Goal: Task Accomplishment & Management: Complete application form

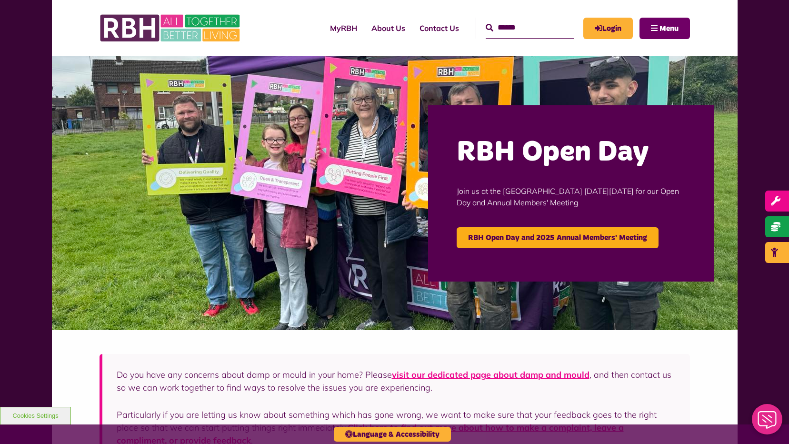
click at [650, 28] on button "Menu" at bounding box center [664, 28] width 50 height 21
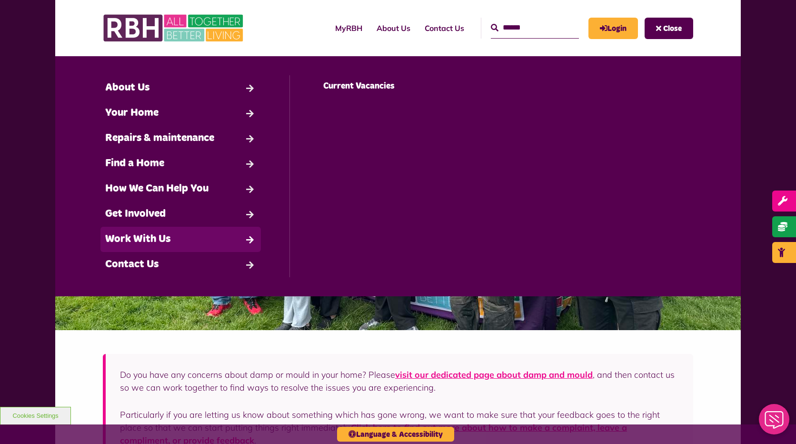
click at [196, 236] on link "Work With Us" at bounding box center [180, 239] width 160 height 25
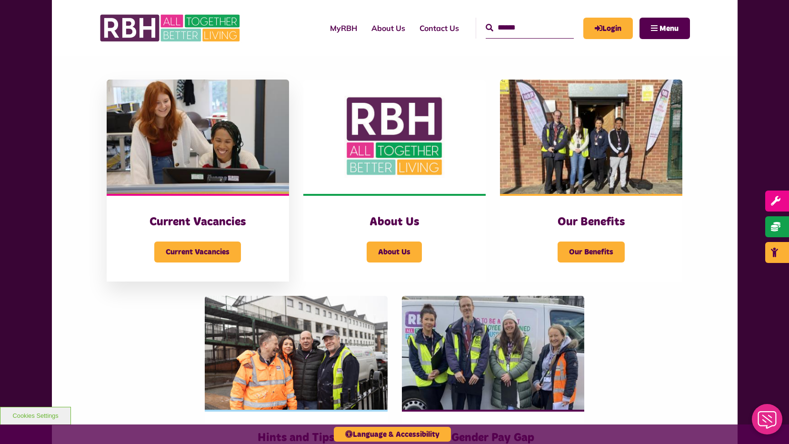
scroll to position [190, 0]
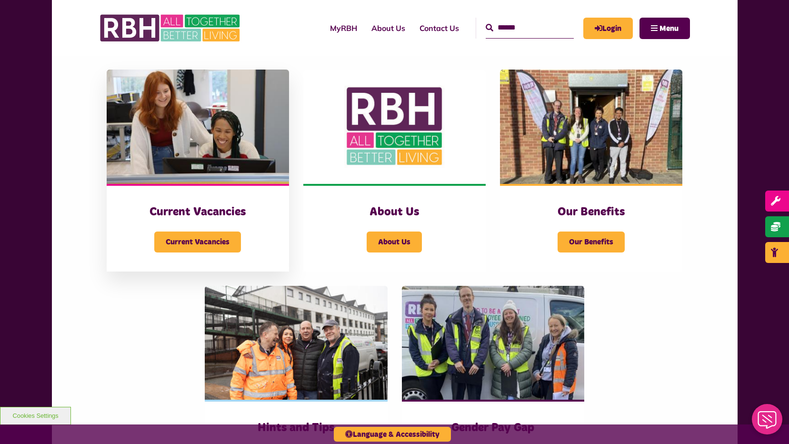
click at [194, 217] on h3 "Current Vacancies" at bounding box center [198, 212] width 144 height 15
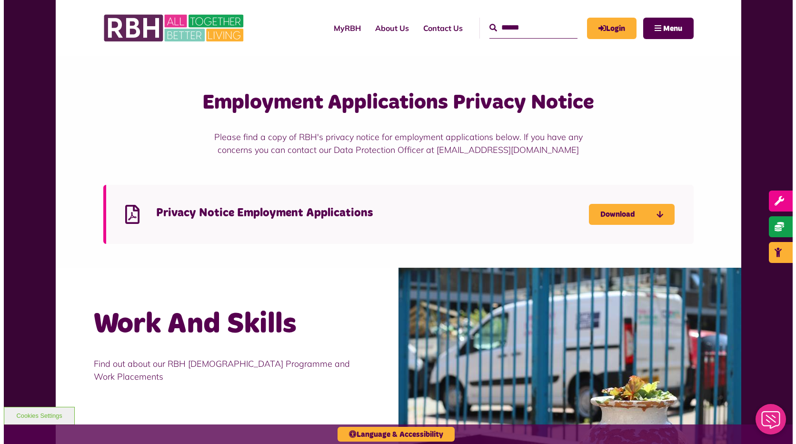
scroll to position [619, 0]
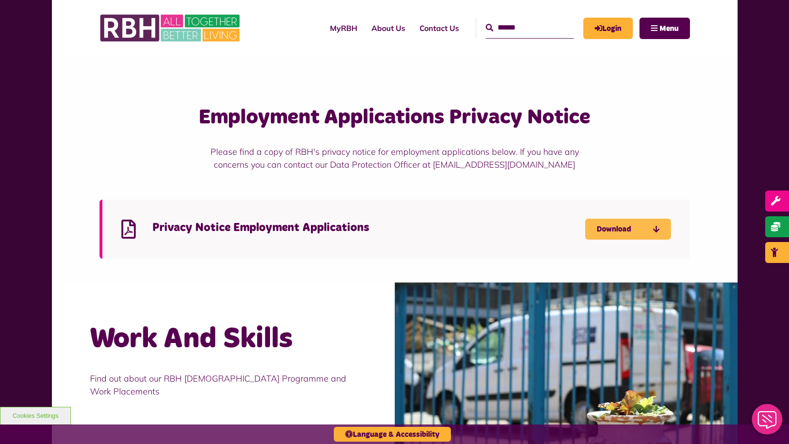
click at [615, 232] on link "Download" at bounding box center [628, 228] width 86 height 21
click at [656, 30] on button "Menu" at bounding box center [664, 28] width 50 height 21
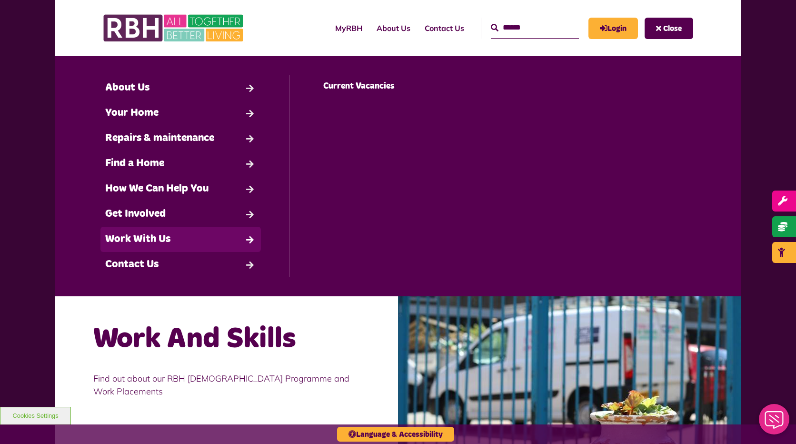
click at [185, 241] on link "Work With Us" at bounding box center [180, 239] width 160 height 25
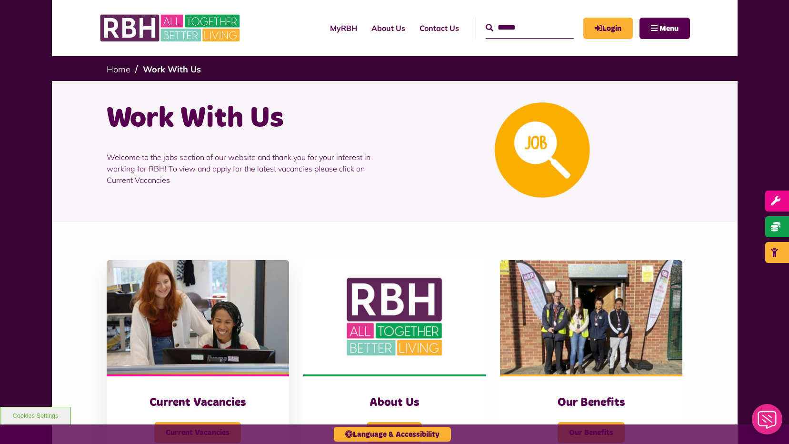
click at [242, 344] on img at bounding box center [198, 317] width 182 height 114
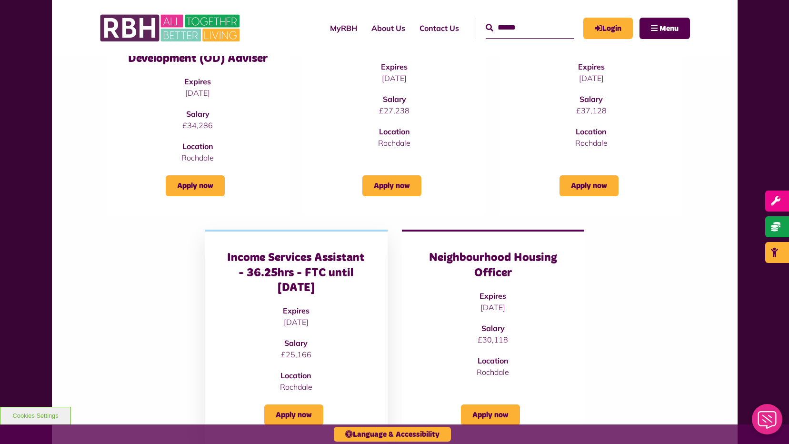
scroll to position [190, 0]
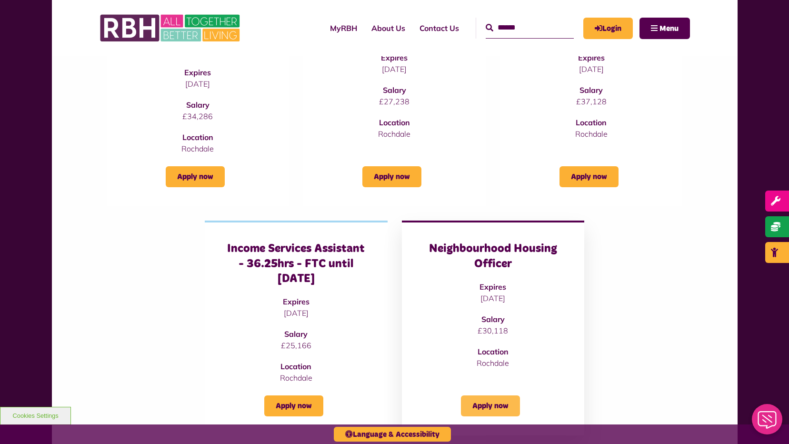
click at [485, 407] on link "Apply now" at bounding box center [490, 405] width 59 height 21
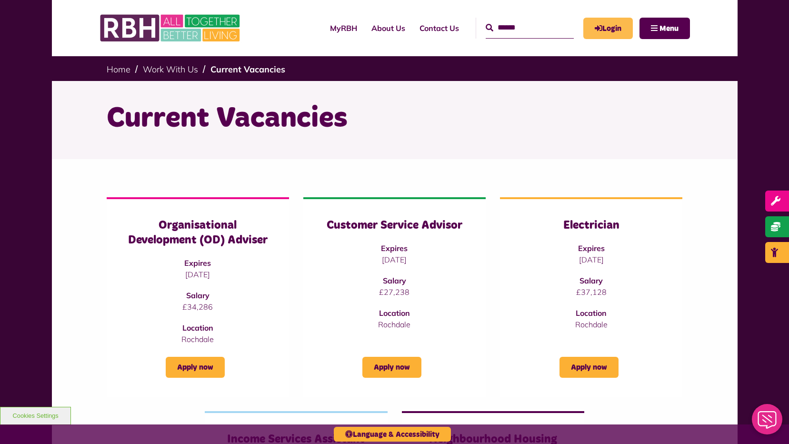
click at [602, 31] on link "Login" at bounding box center [608, 28] width 50 height 21
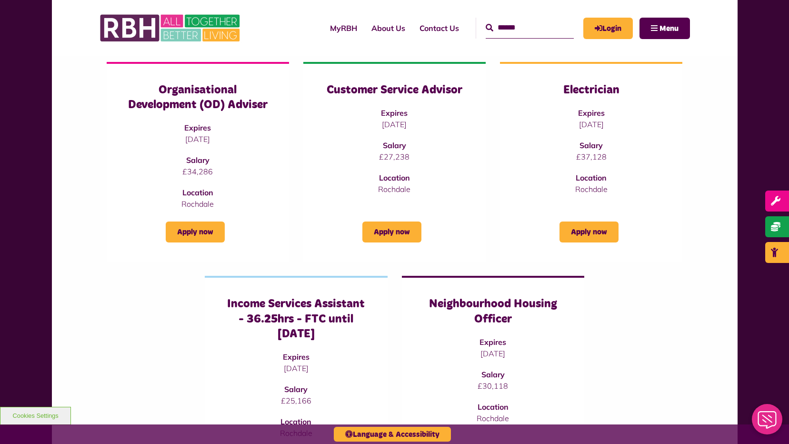
scroll to position [143, 0]
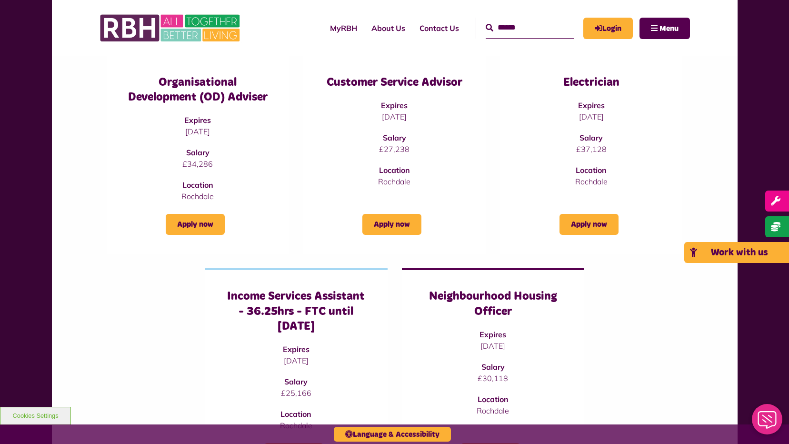
click at [762, 252] on span "Work with us" at bounding box center [739, 253] width 57 height 10
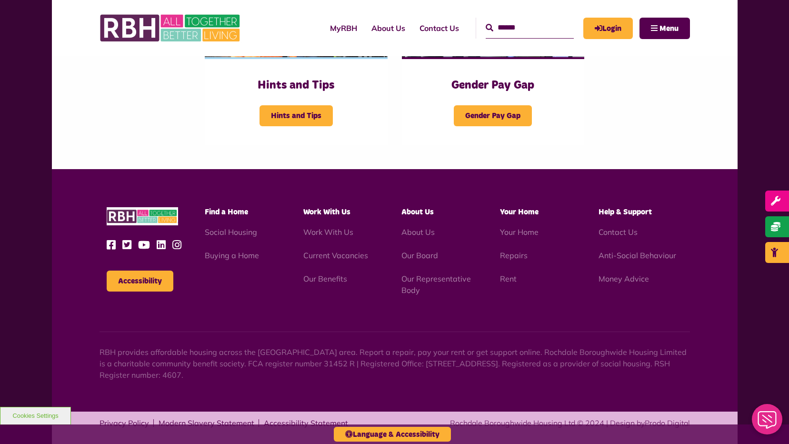
scroll to position [540, 0]
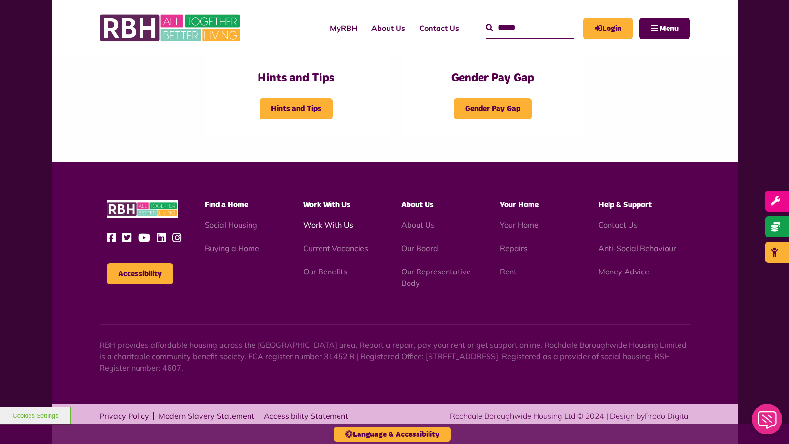
click at [325, 227] on link "Work With Us" at bounding box center [328, 225] width 50 height 10
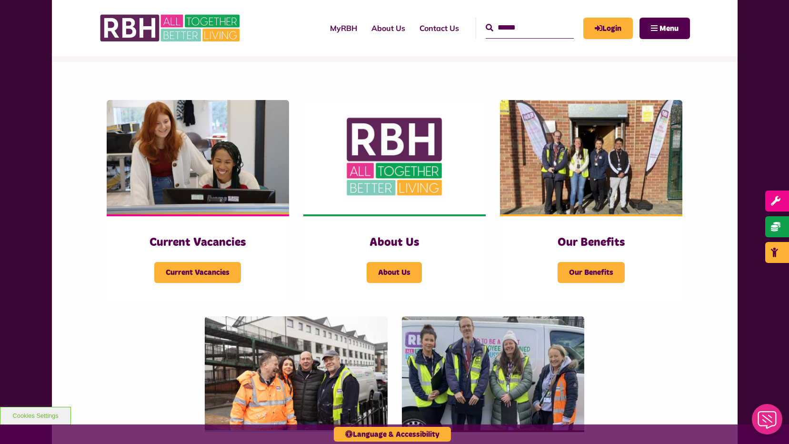
scroll to position [159, 0]
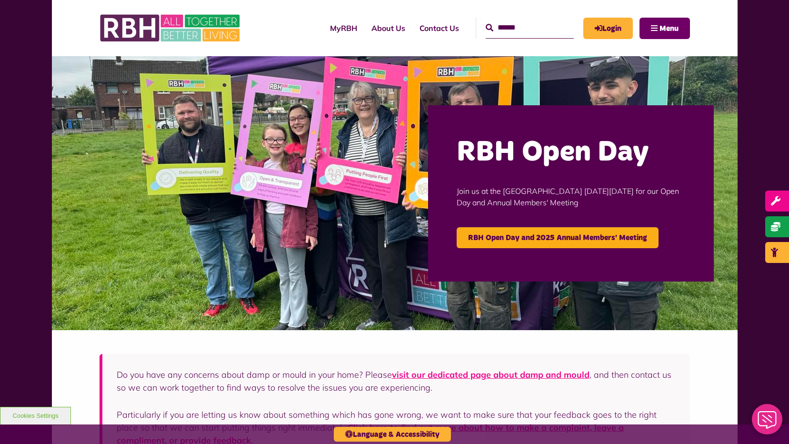
click at [667, 25] on span "Menu" at bounding box center [668, 29] width 19 height 8
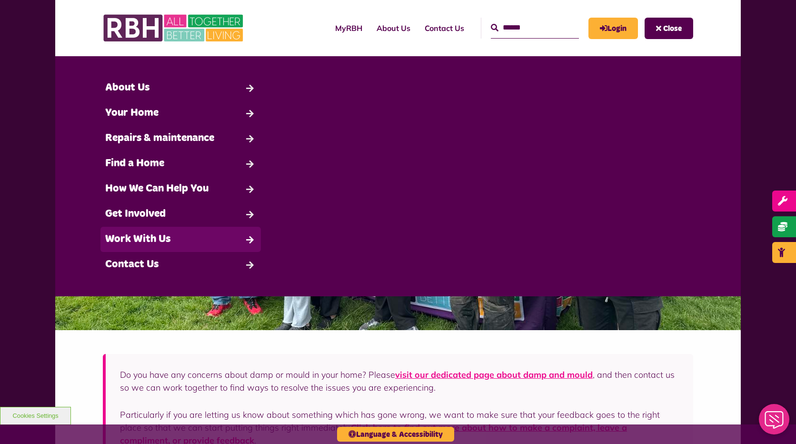
click at [150, 243] on link "Work With Us" at bounding box center [180, 239] width 160 height 25
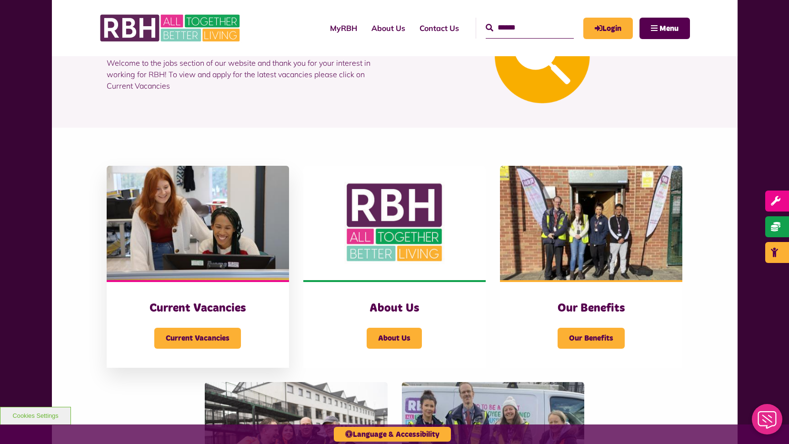
scroll to position [95, 0]
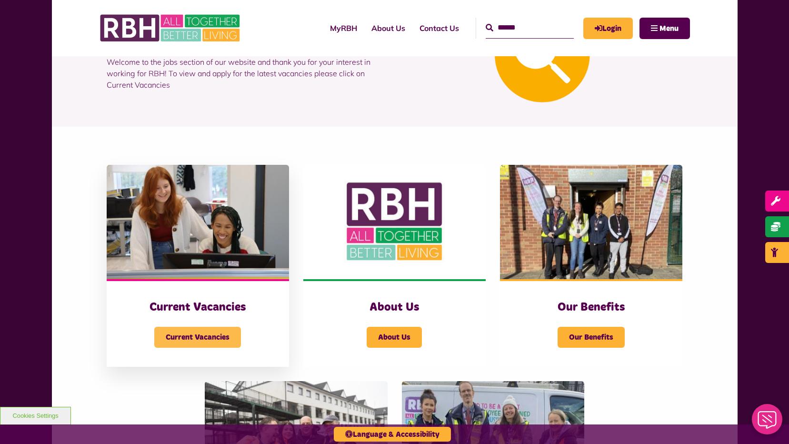
click at [196, 338] on span "Current Vacancies" at bounding box center [197, 337] width 87 height 21
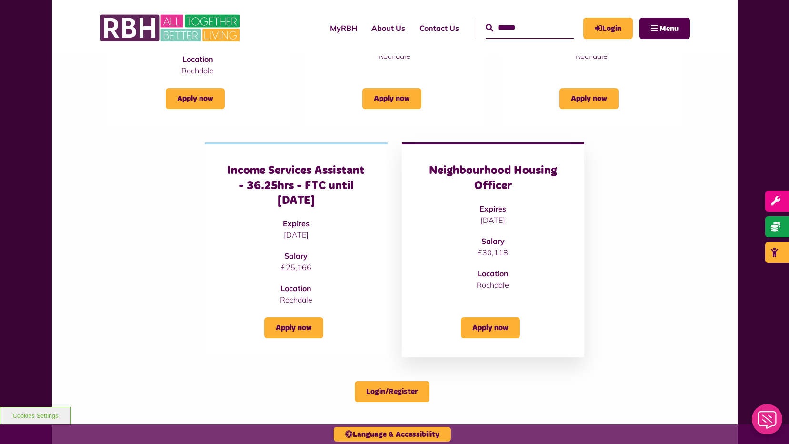
scroll to position [286, 0]
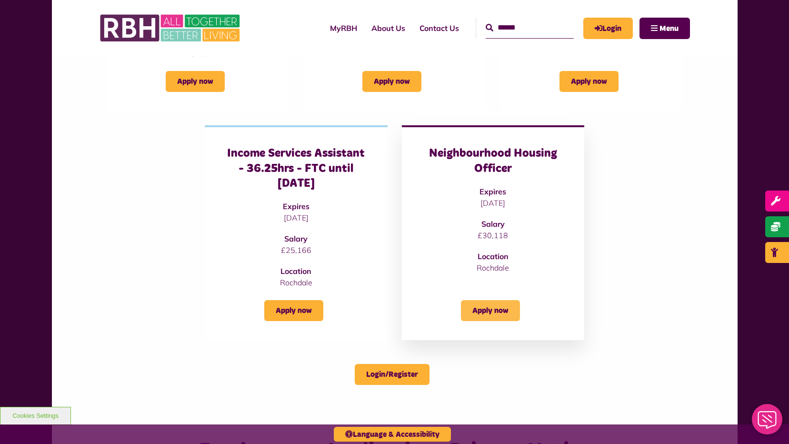
click at [488, 315] on link "Apply now" at bounding box center [490, 310] width 59 height 21
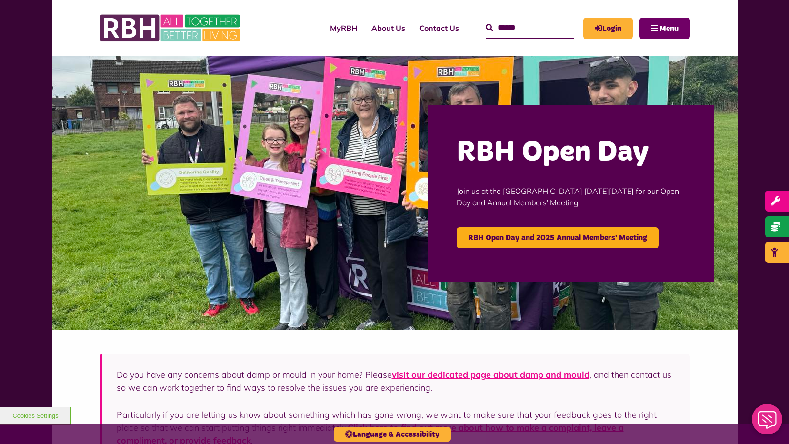
click at [670, 26] on span "Menu" at bounding box center [668, 29] width 19 height 8
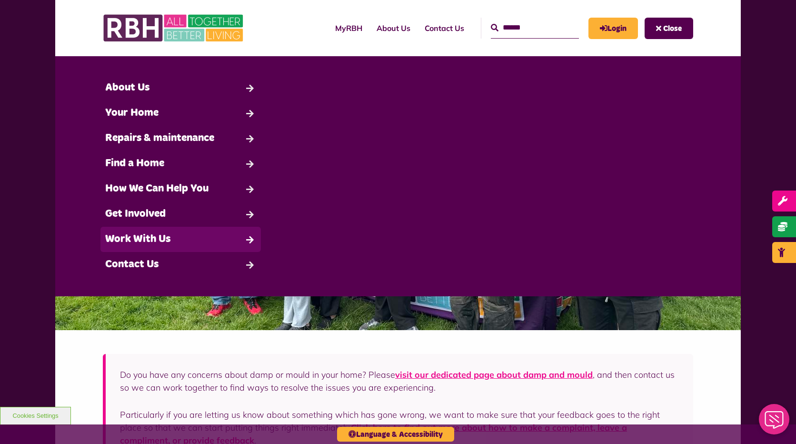
click at [168, 240] on link "Work With Us" at bounding box center [180, 239] width 160 height 25
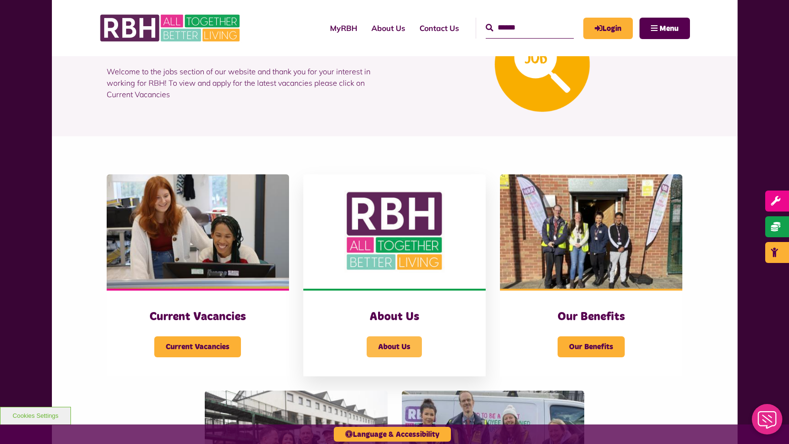
scroll to position [190, 0]
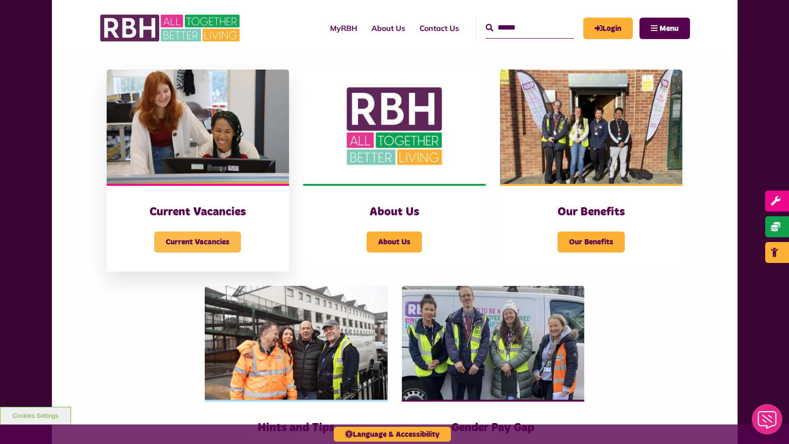
click at [198, 244] on span "Current Vacancies" at bounding box center [197, 241] width 87 height 21
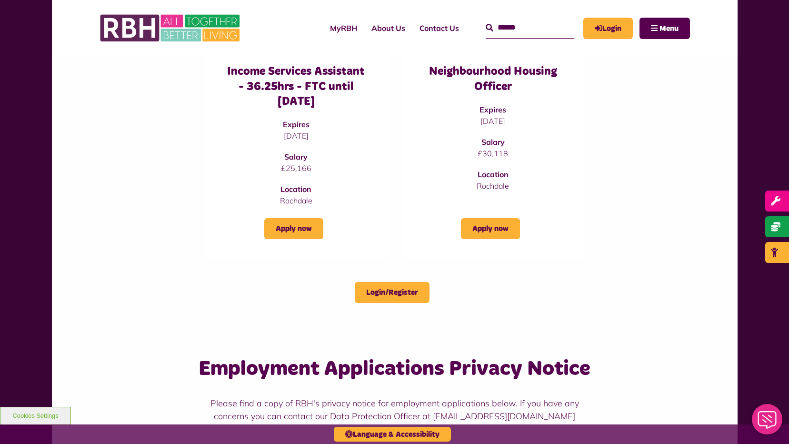
scroll to position [381, 0]
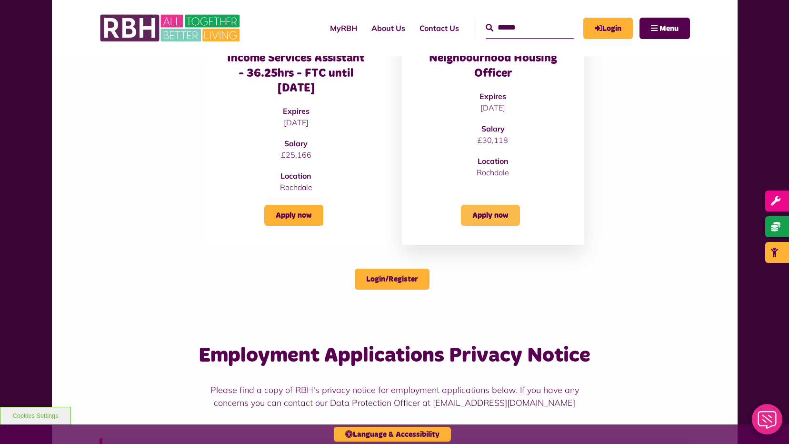
click at [493, 216] on link "Apply now" at bounding box center [490, 215] width 59 height 21
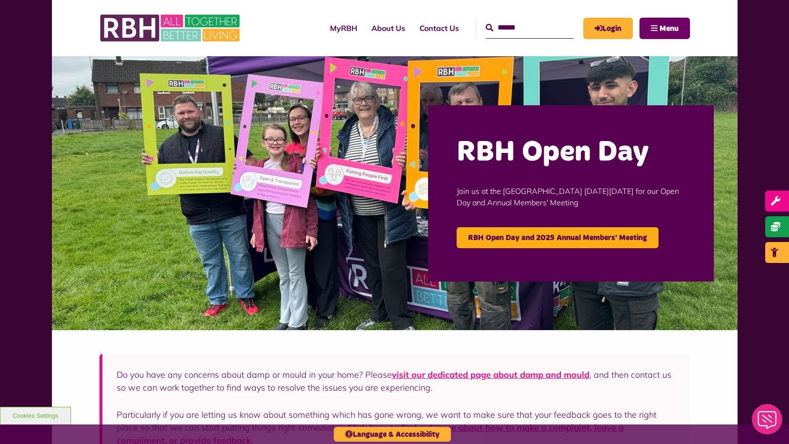
click at [663, 32] on span "Menu" at bounding box center [668, 29] width 19 height 8
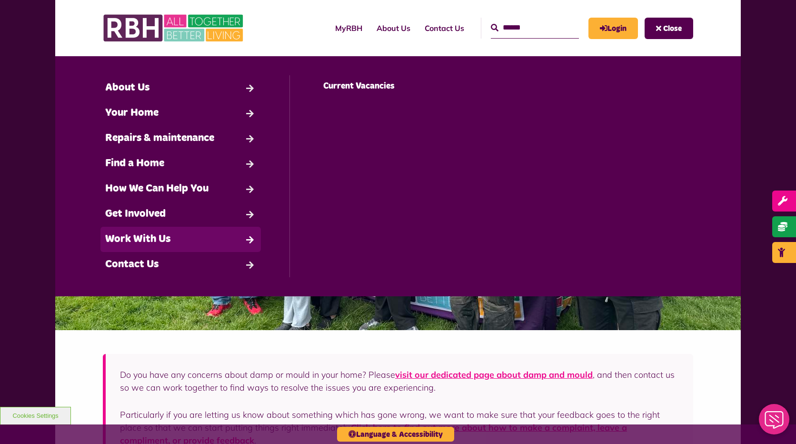
click at [168, 238] on link "Work With Us" at bounding box center [180, 239] width 160 height 25
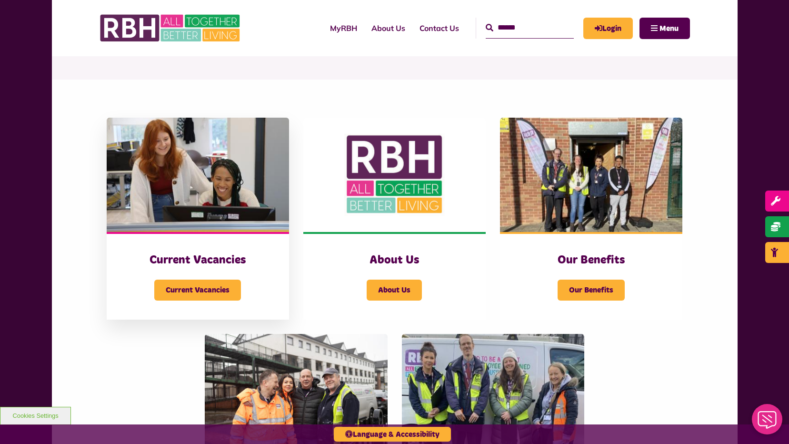
scroll to position [143, 0]
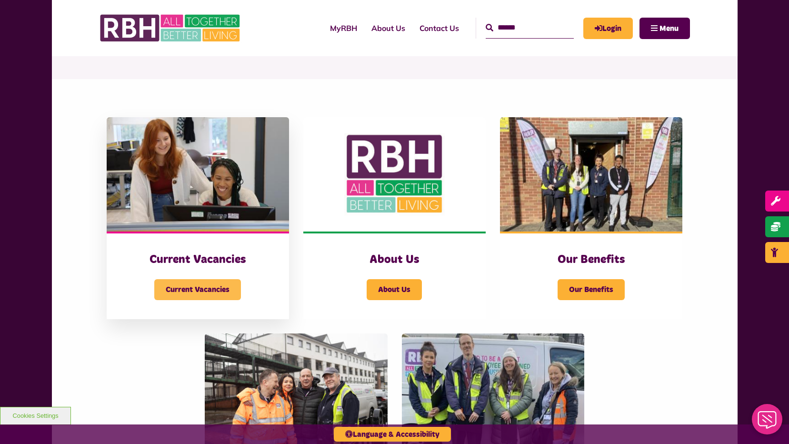
click at [197, 292] on span "Current Vacancies" at bounding box center [197, 289] width 87 height 21
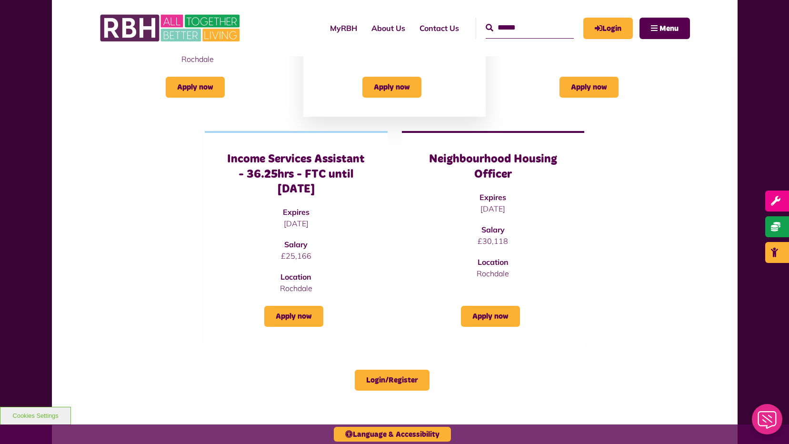
scroll to position [286, 0]
